Goal: Find specific page/section: Find specific page/section

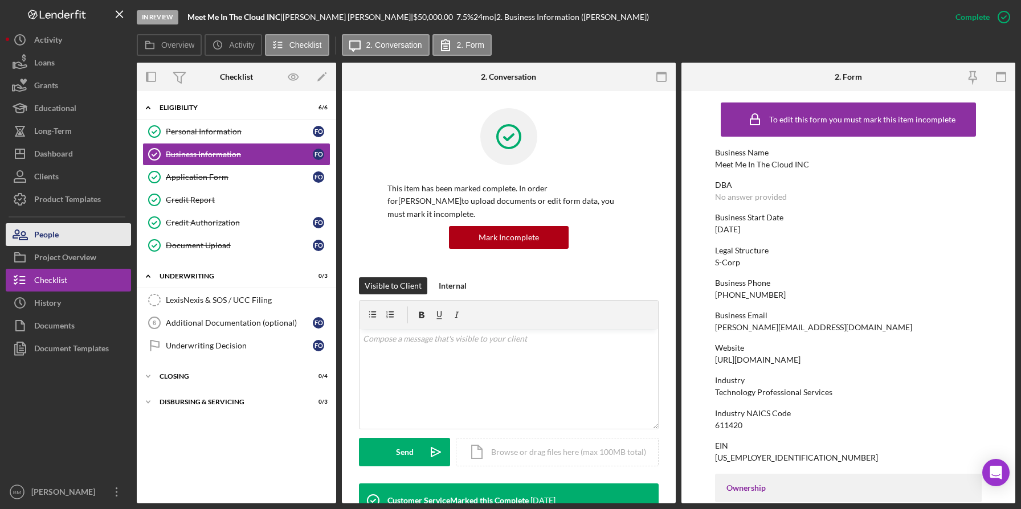
scroll to position [445, 0]
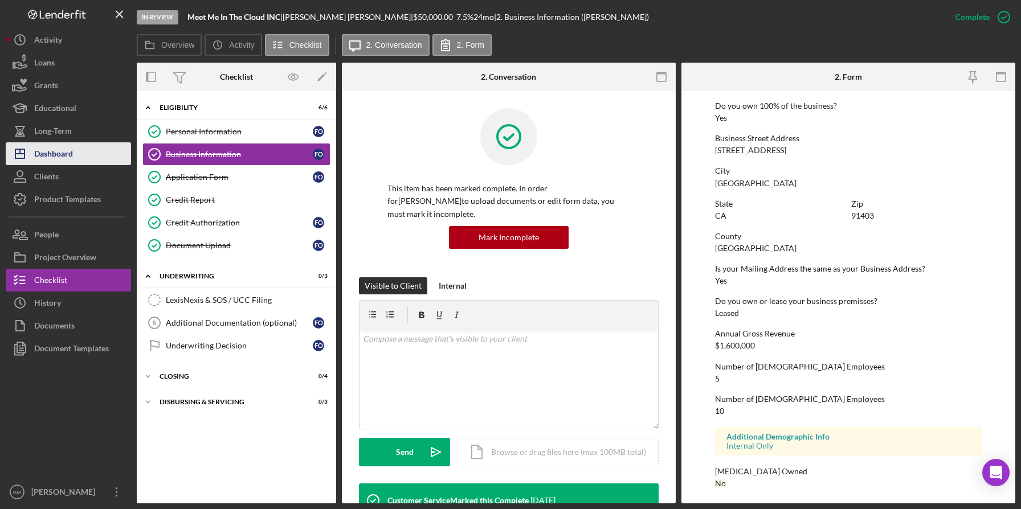
click at [66, 156] on div "Dashboard" at bounding box center [53, 155] width 39 height 26
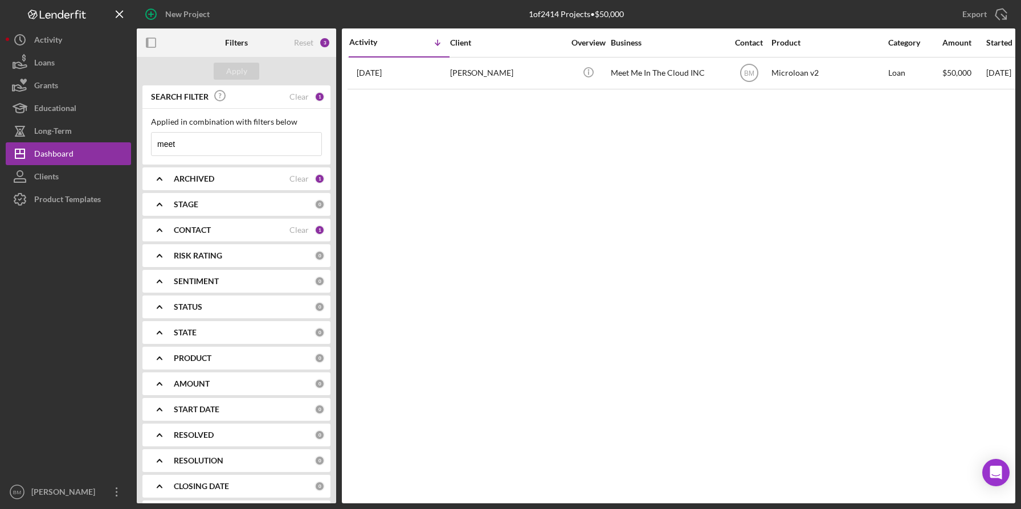
click at [219, 141] on input "meet" at bounding box center [237, 144] width 170 height 23
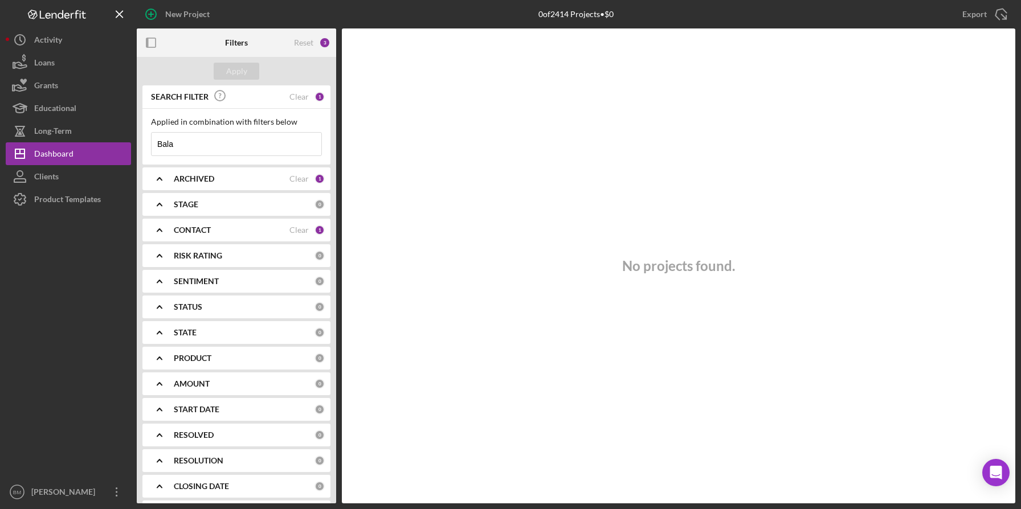
type input "Bala"
click at [232, 236] on div "CONTACT Clear 1" at bounding box center [249, 230] width 151 height 23
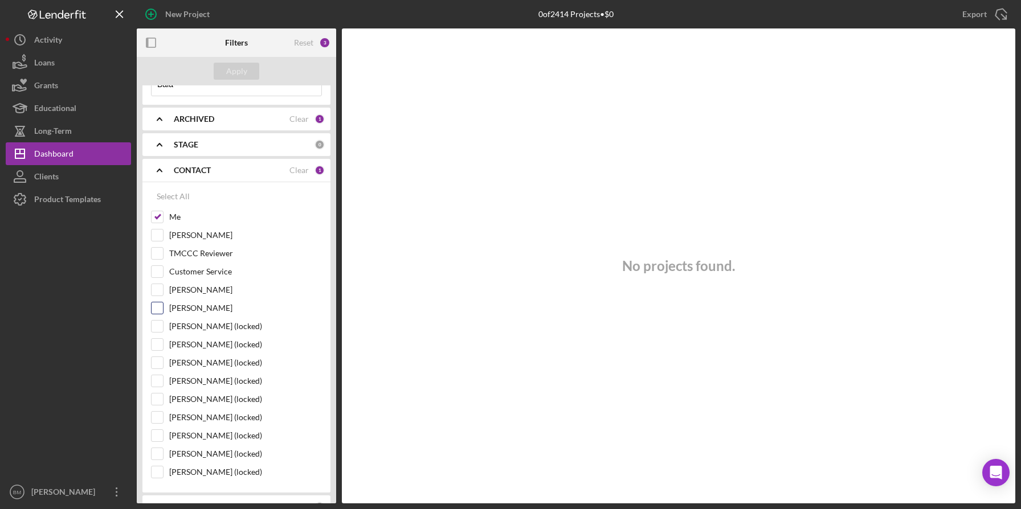
scroll to position [60, 0]
click at [171, 275] on label "Customer Service" at bounding box center [245, 271] width 153 height 11
click at [163, 275] on input "Customer Service" at bounding box center [157, 271] width 11 height 11
click at [243, 76] on div "Apply" at bounding box center [236, 71] width 21 height 17
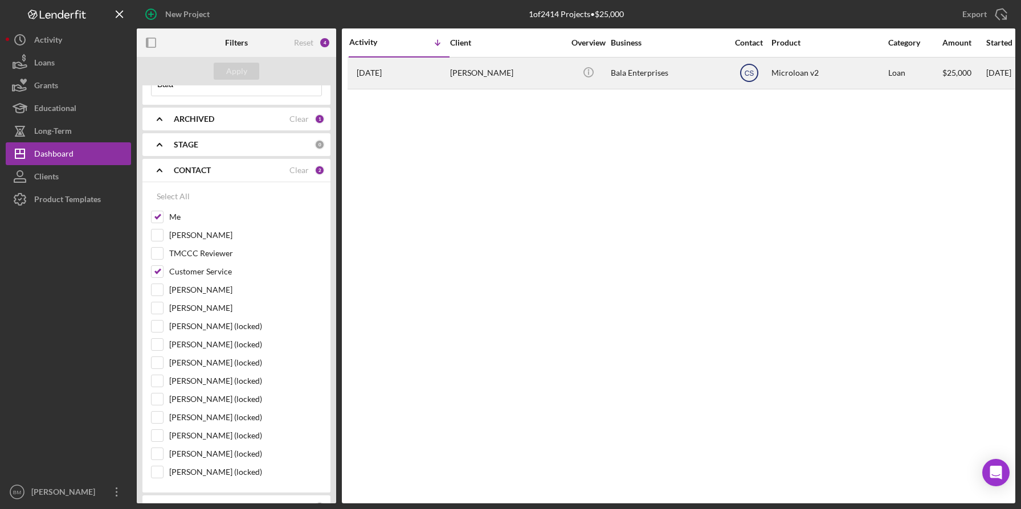
click at [746, 69] on text "CS" at bounding box center [749, 73] width 10 height 8
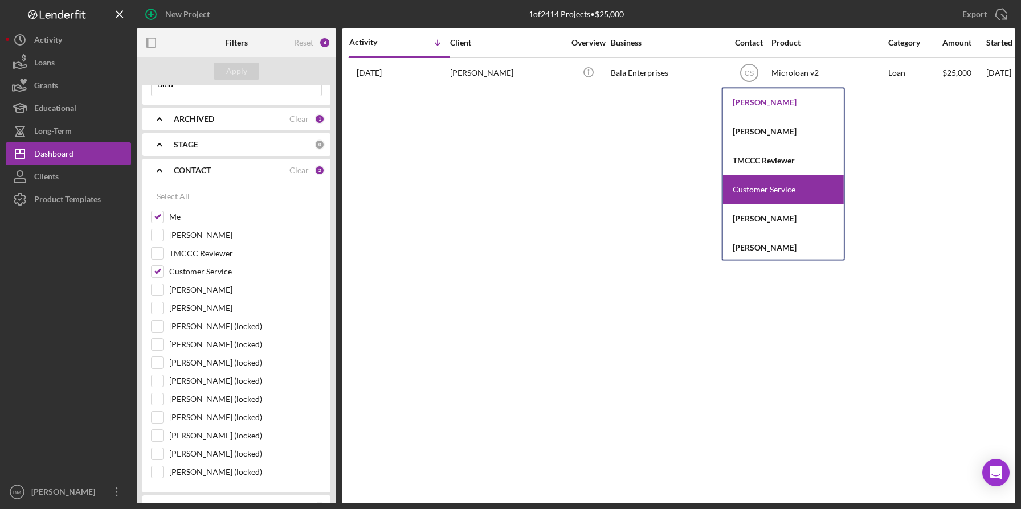
click at [751, 114] on div "[PERSON_NAME]" at bounding box center [783, 102] width 121 height 29
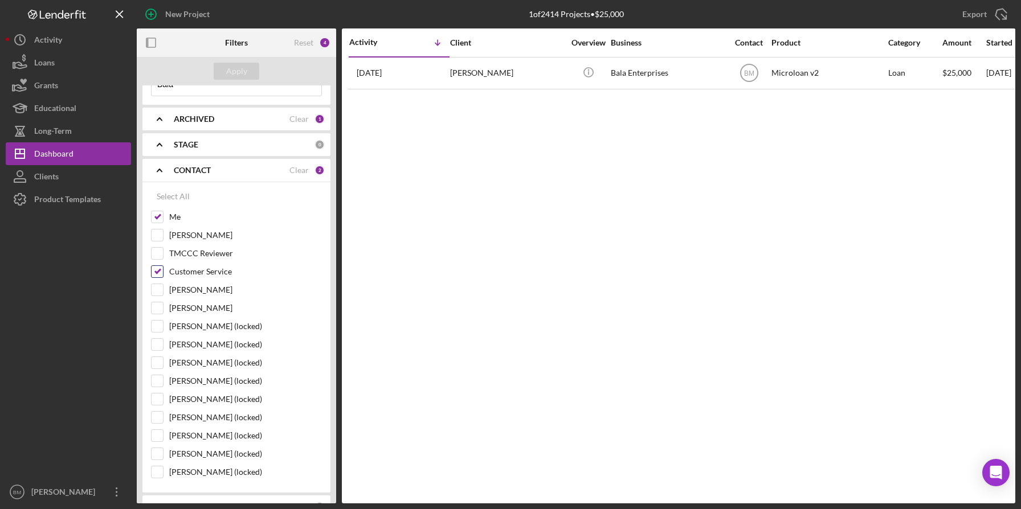
click at [165, 273] on div "Customer Service" at bounding box center [236, 274] width 171 height 18
click at [158, 272] on input "Customer Service" at bounding box center [157, 271] width 11 height 11
checkbox input "false"
click at [239, 69] on div "Apply" at bounding box center [236, 71] width 21 height 17
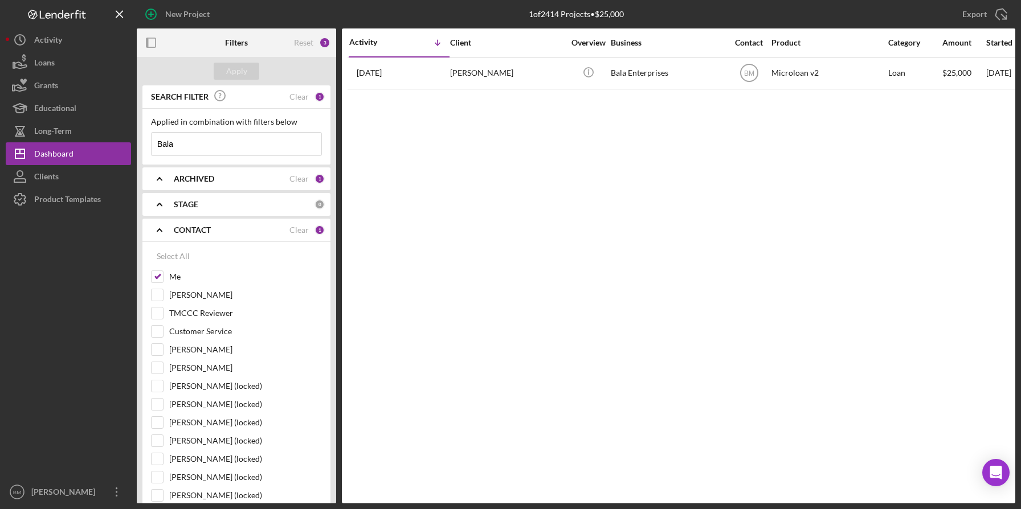
click at [162, 234] on icon "Icon/Expander" at bounding box center [159, 230] width 28 height 28
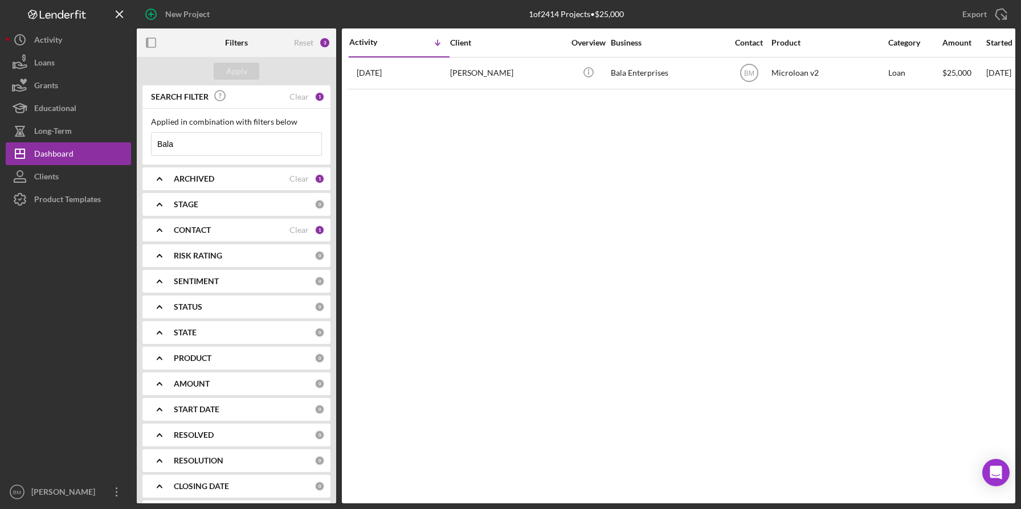
click at [285, 133] on input "Bala" at bounding box center [237, 144] width 170 height 23
click at [625, 205] on div "Activity Icon/Table Sort Arrow Client Overview Business Contact Product Categor…" at bounding box center [678, 265] width 673 height 475
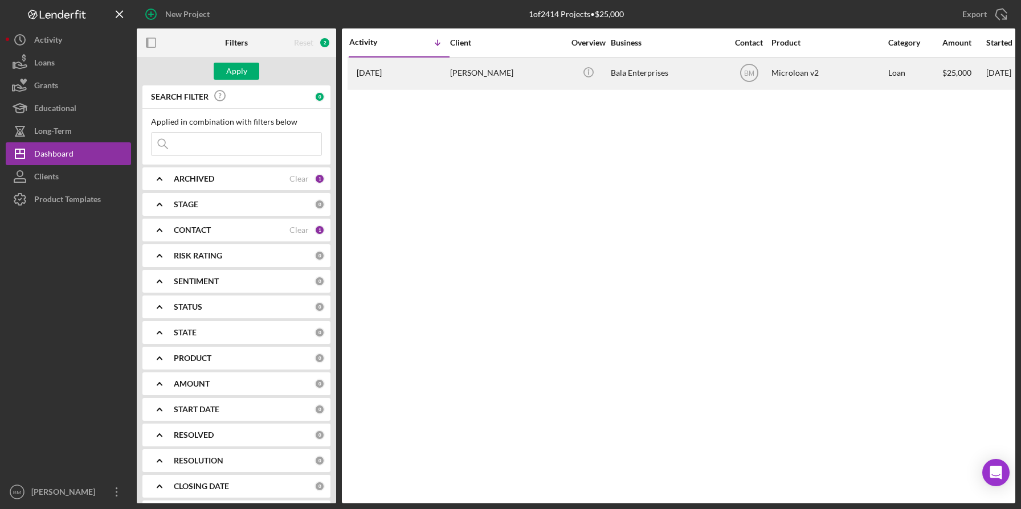
click at [684, 58] on div "Bala Enterprises" at bounding box center [668, 73] width 114 height 30
